Goal: Navigation & Orientation: Find specific page/section

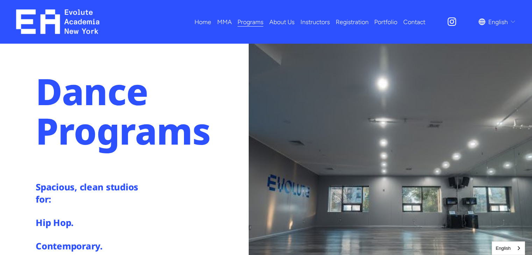
scroll to position [339, 0]
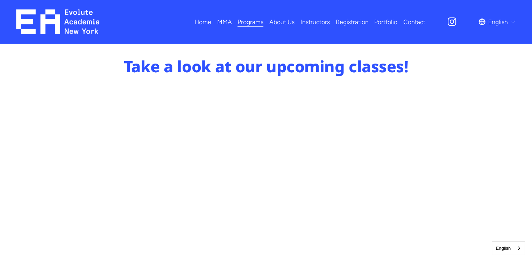
click at [307, 22] on link "Instructors" at bounding box center [314, 22] width 29 height 12
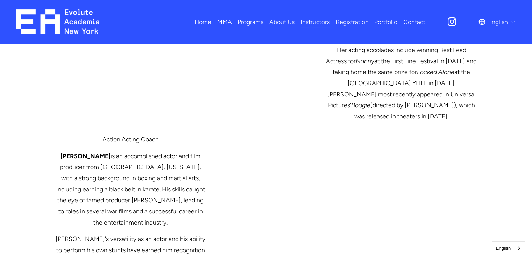
scroll to position [1196, 0]
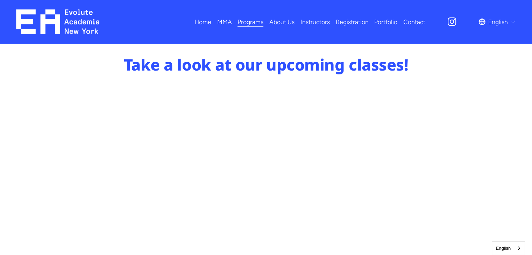
scroll to position [339, 0]
